Goal: Task Accomplishment & Management: Use online tool/utility

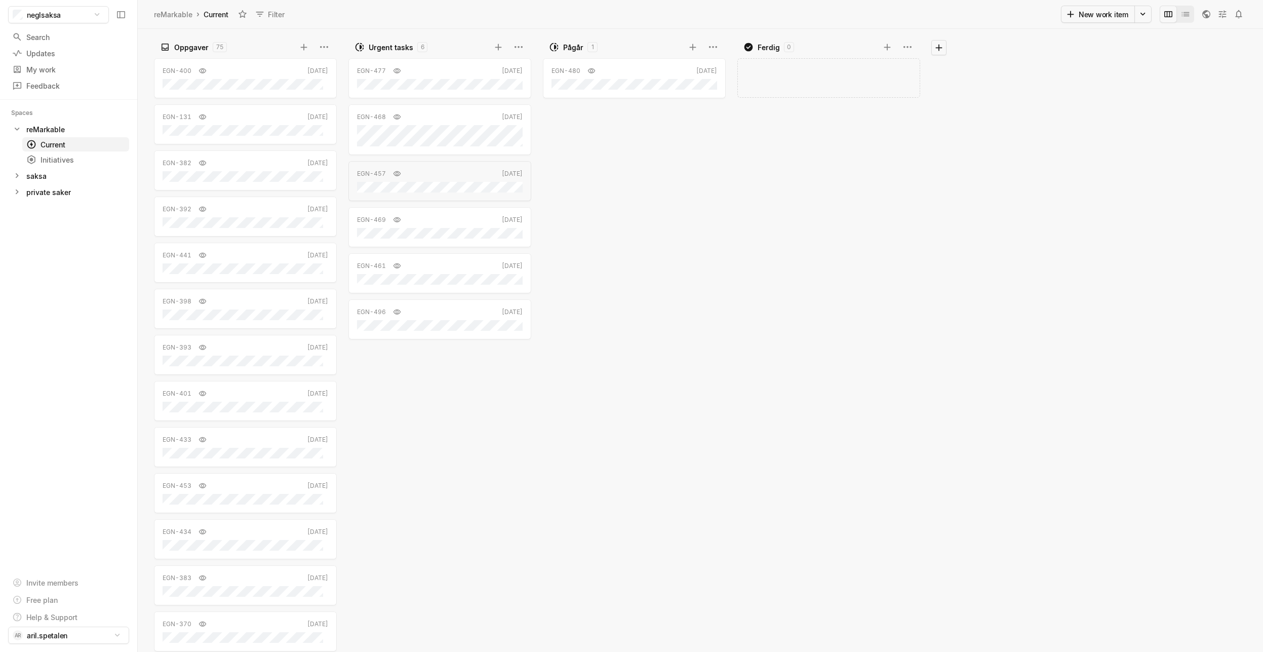
click at [536, 451] on div "Urgent tasks 6 EGN-477 [DATE] EGN-468 [DATE] EGN-457 [DATE] EGN-469 [DATE] EGN-…" at bounding box center [439, 345] width 194 height 613
click at [790, 311] on div "Add work item" at bounding box center [830, 353] width 187 height 597
click at [416, 496] on div "EGN-477 [DATE] EGN-468 [DATE] EGN-457 [DATE] EGN-469 [DATE] EGN-461 [DATE] EGN-…" at bounding box center [441, 353] width 187 height 597
click at [741, 295] on div "Add work item" at bounding box center [830, 353] width 187 height 597
click at [448, 459] on div "EGN-477 [DATE] EGN-468 [DATE] EGN-457 [DATE] EGN-469 [DATE] EGN-461 [DATE] EGN-…" at bounding box center [441, 353] width 187 height 597
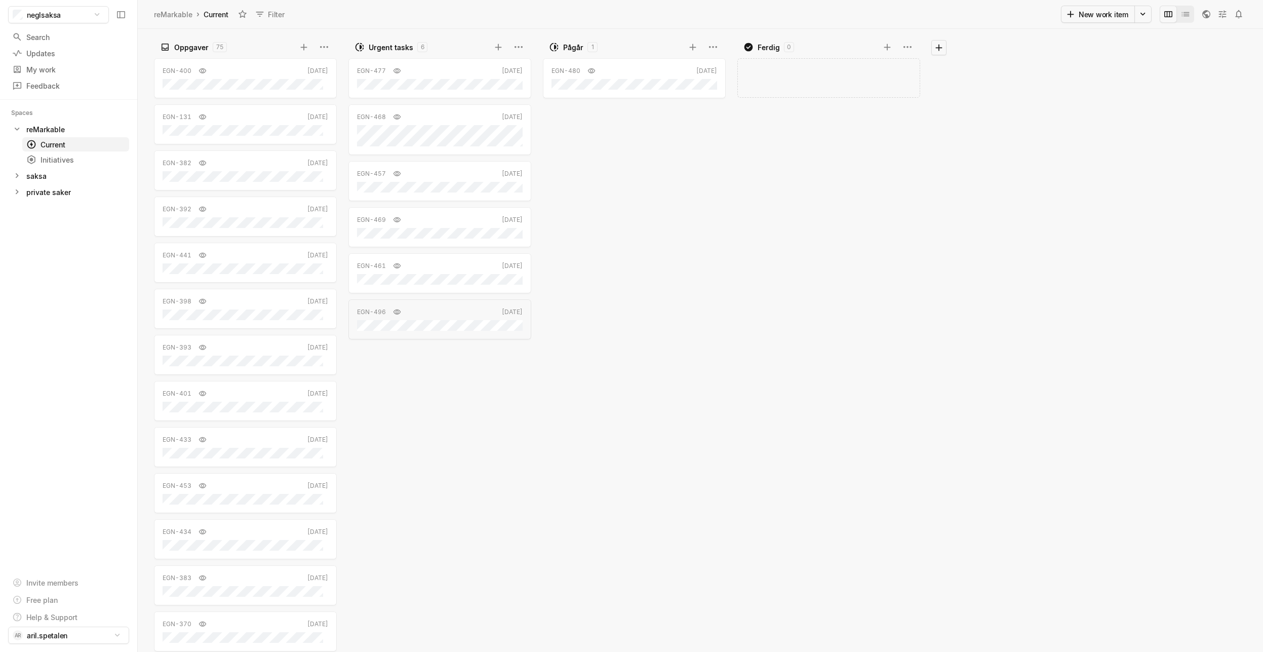
click at [682, 285] on div "EGN-480 [DATE]" at bounding box center [636, 353] width 187 height 597
click at [653, 183] on div "EGN-480 [DATE]" at bounding box center [636, 353] width 187 height 597
